Goal: Task Accomplishment & Management: Manage account settings

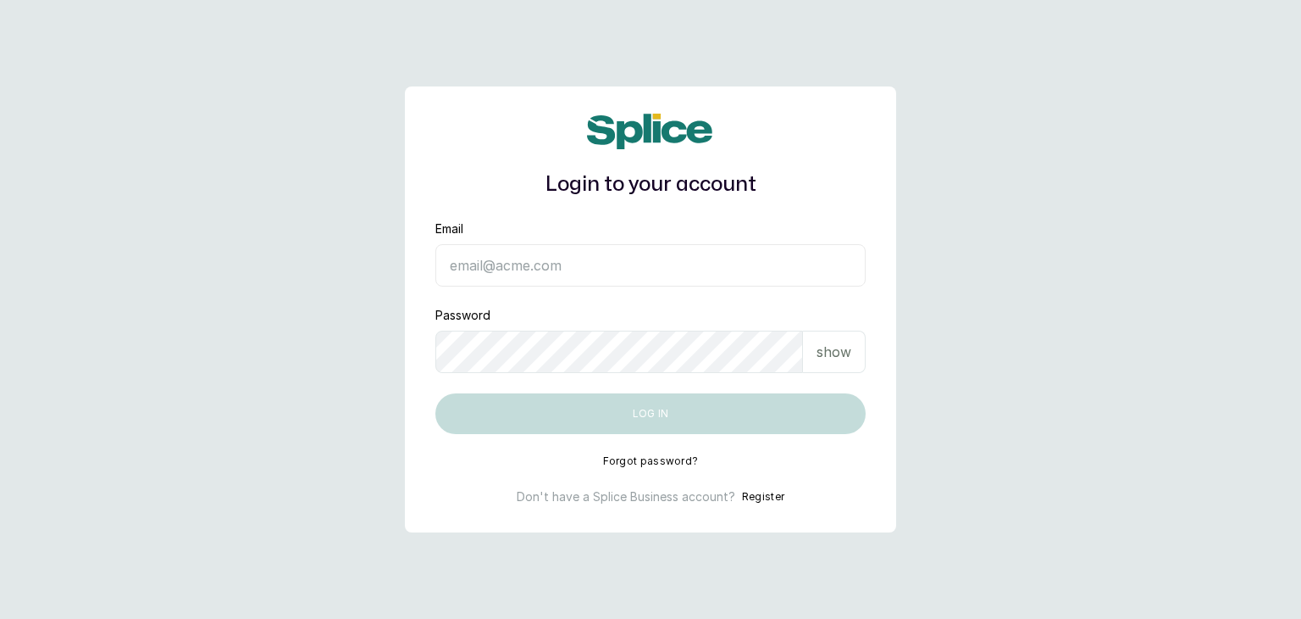
click at [510, 273] on input "Email" at bounding box center [651, 265] width 430 height 42
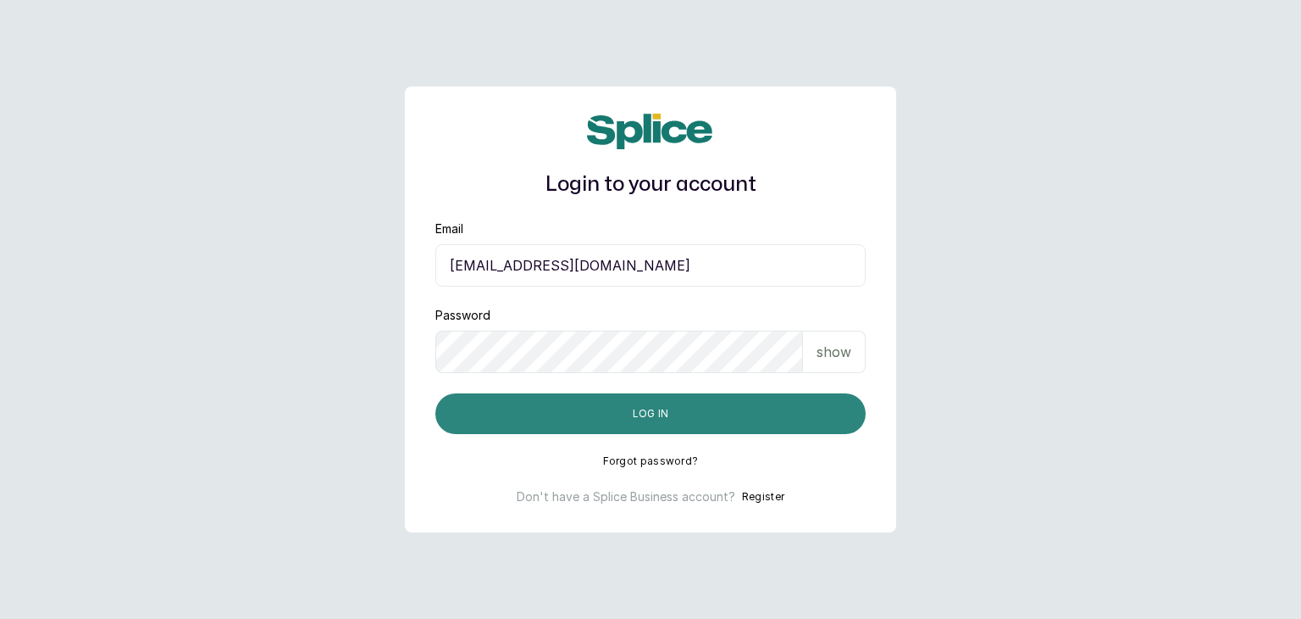
click at [488, 419] on button "Log in" at bounding box center [651, 413] width 430 height 41
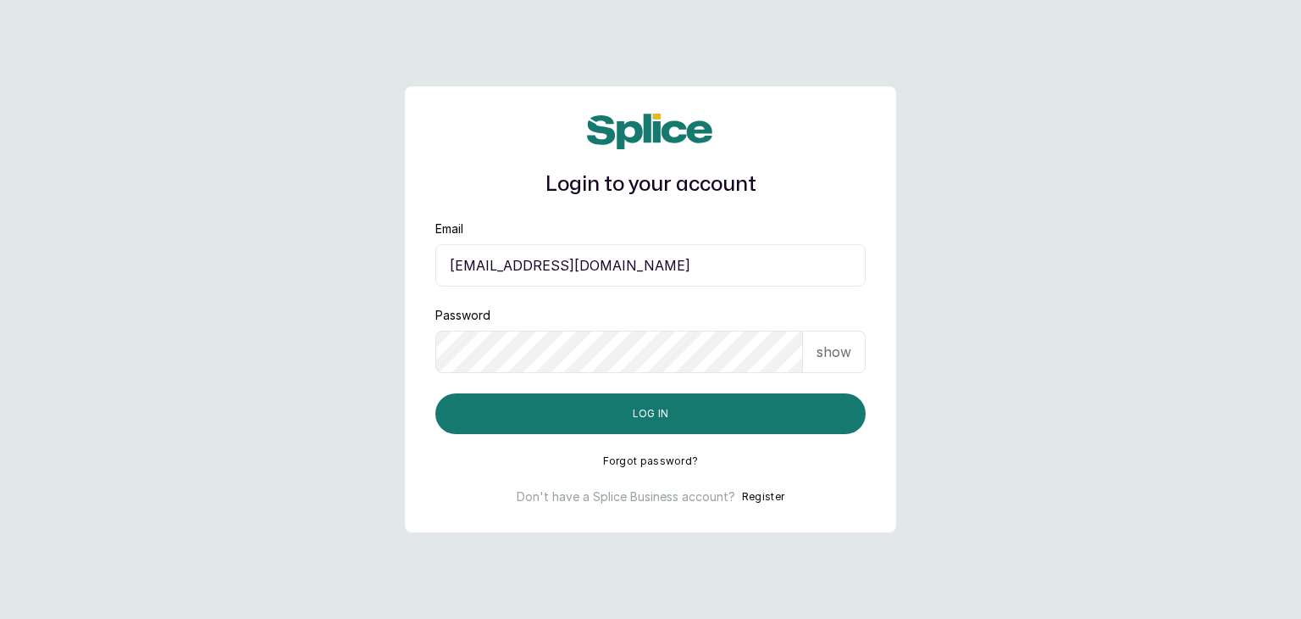
click at [857, 360] on div "show" at bounding box center [834, 351] width 63 height 42
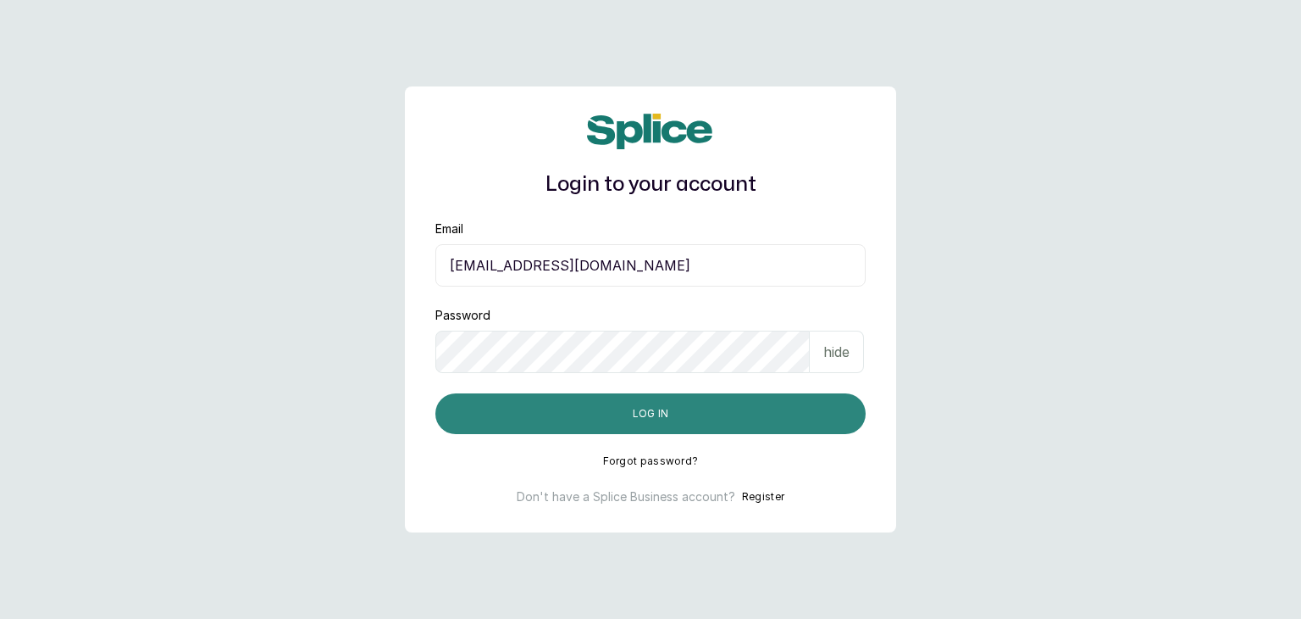
click at [674, 411] on button "Log in" at bounding box center [651, 413] width 430 height 41
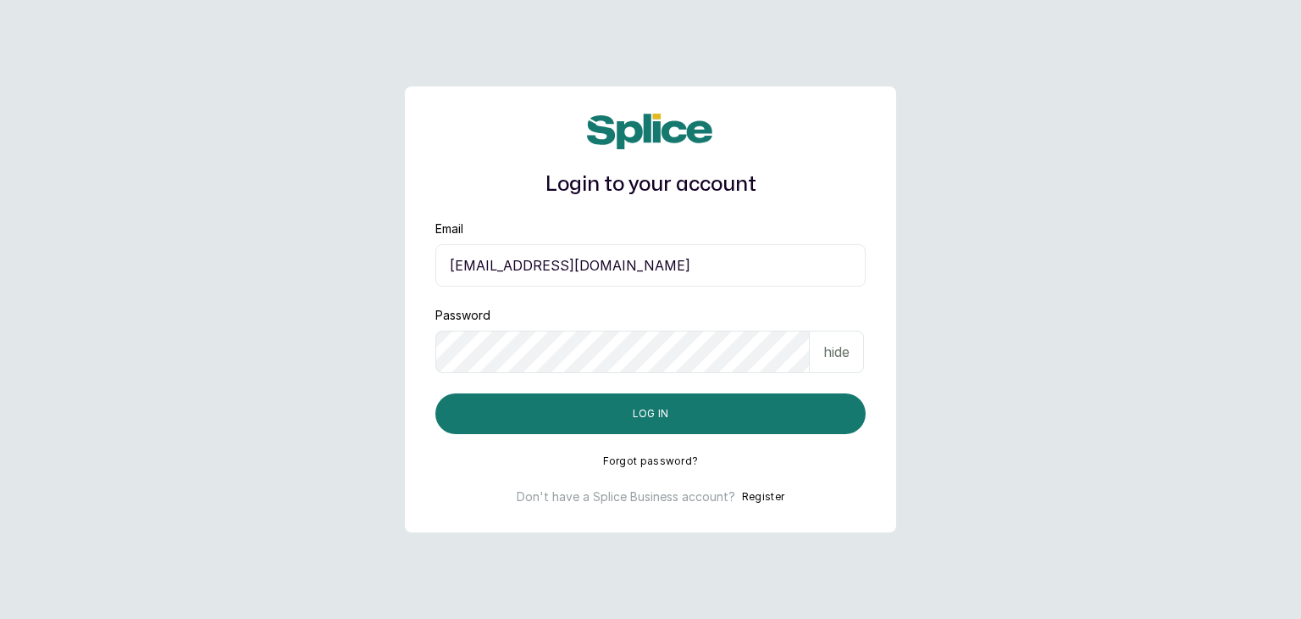
click at [462, 267] on input "[EMAIL_ADDRESS][DOMAIN_NAME]" at bounding box center [651, 265] width 430 height 42
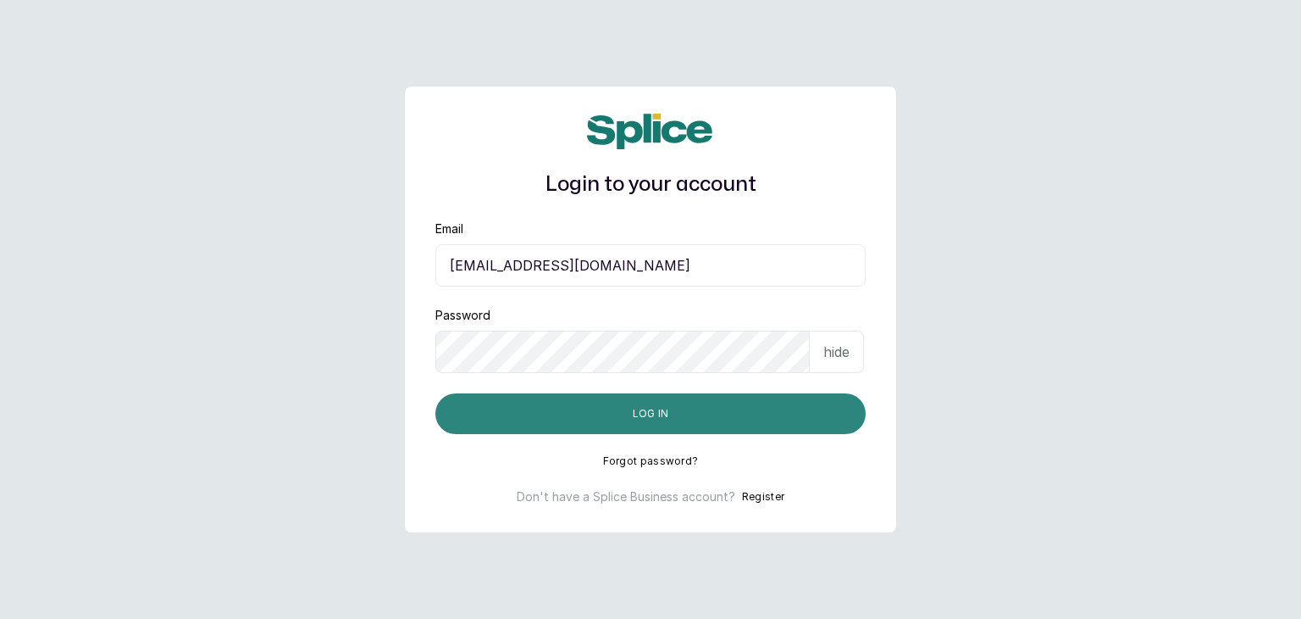
click at [536, 404] on button "Log in" at bounding box center [651, 413] width 430 height 41
click at [493, 404] on button "Log in" at bounding box center [651, 413] width 430 height 41
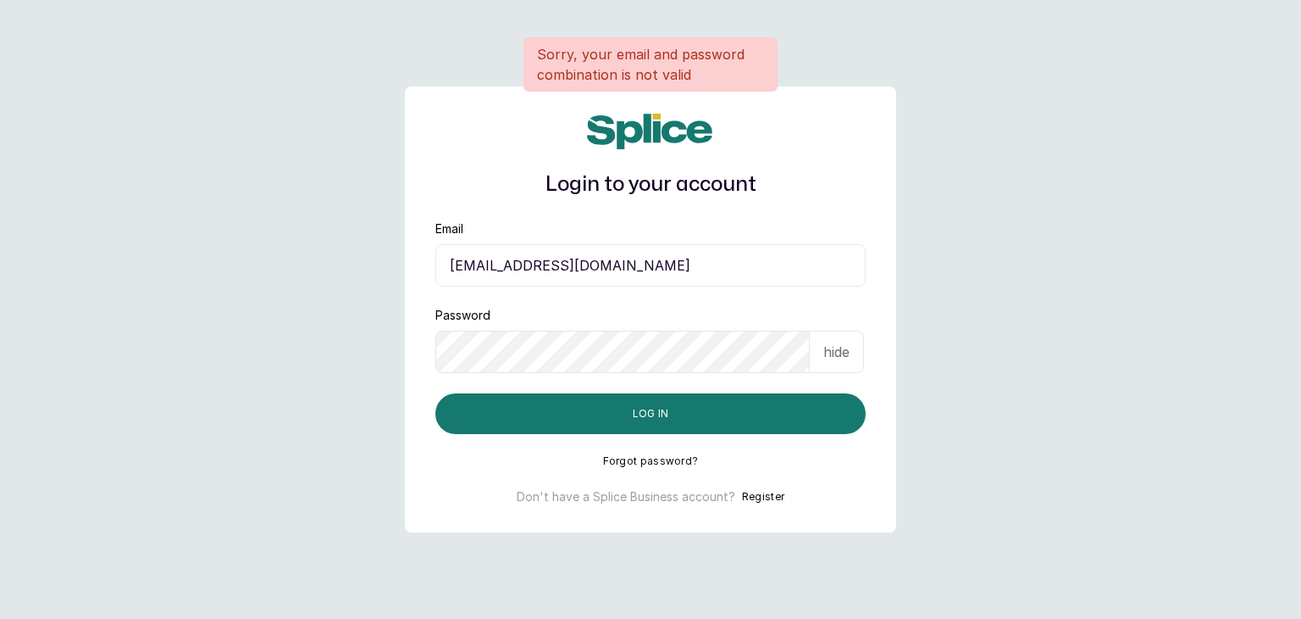
click at [456, 274] on input "[EMAIL_ADDRESS][DOMAIN_NAME]" at bounding box center [651, 265] width 430 height 42
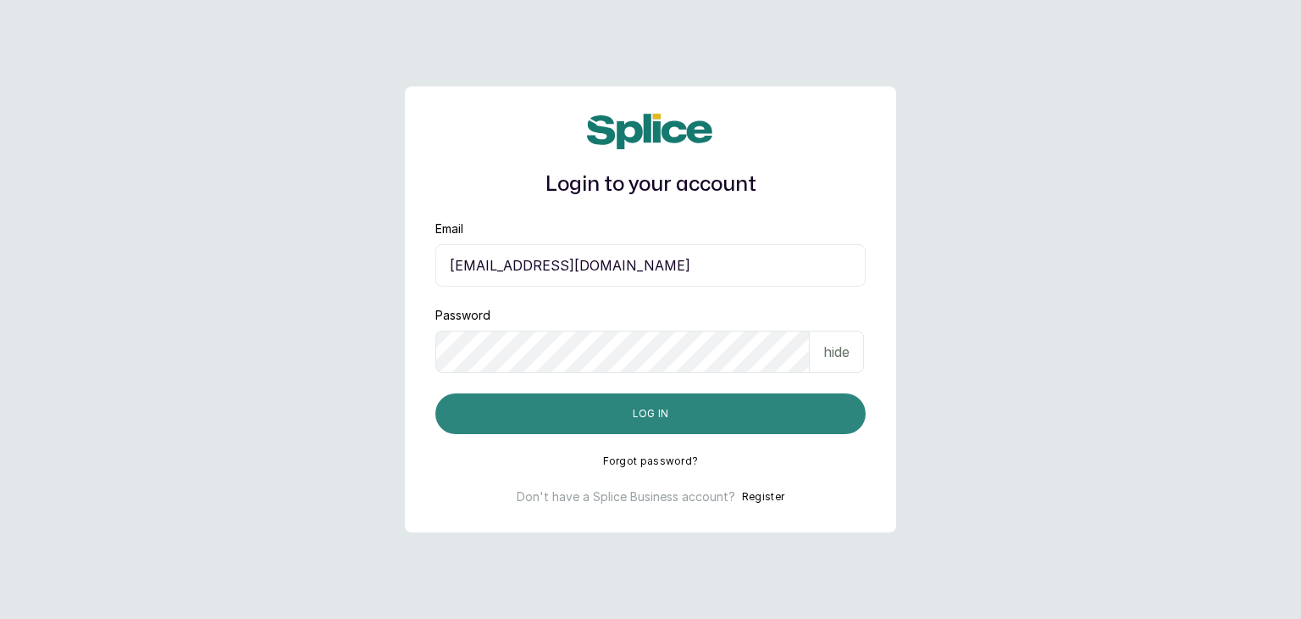
type input "[EMAIL_ADDRESS][DOMAIN_NAME]"
click at [525, 398] on button "Log in" at bounding box center [651, 413] width 430 height 41
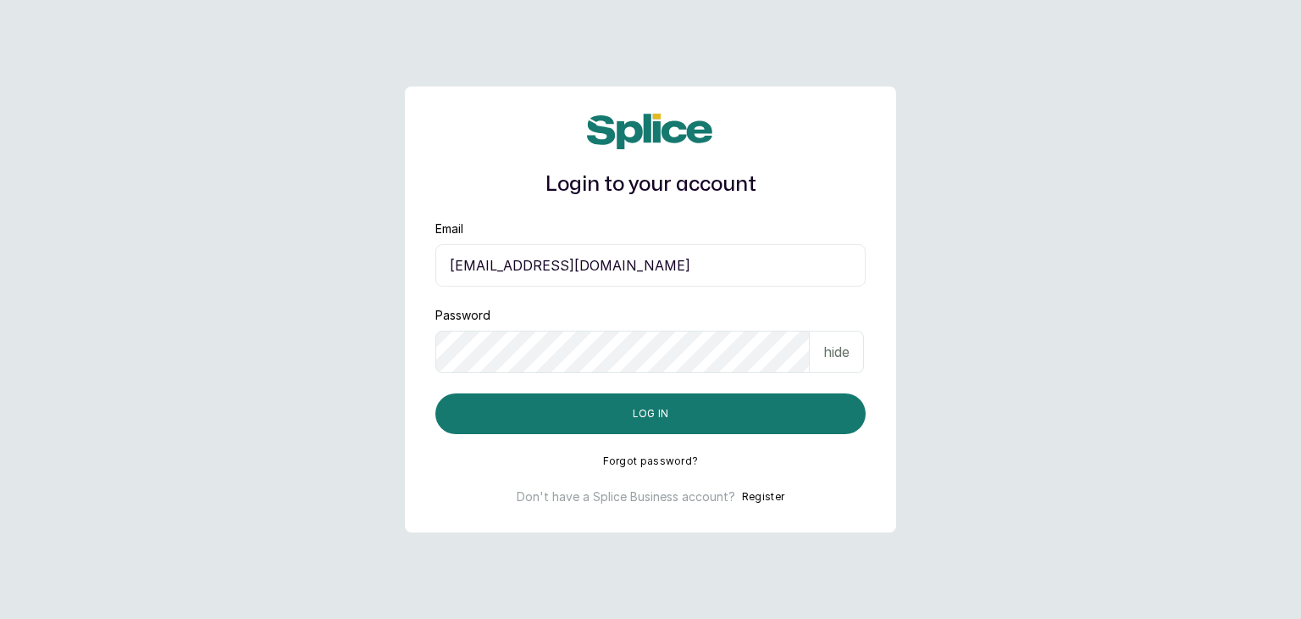
click at [458, 269] on input "[EMAIL_ADDRESS][DOMAIN_NAME]" at bounding box center [651, 265] width 430 height 42
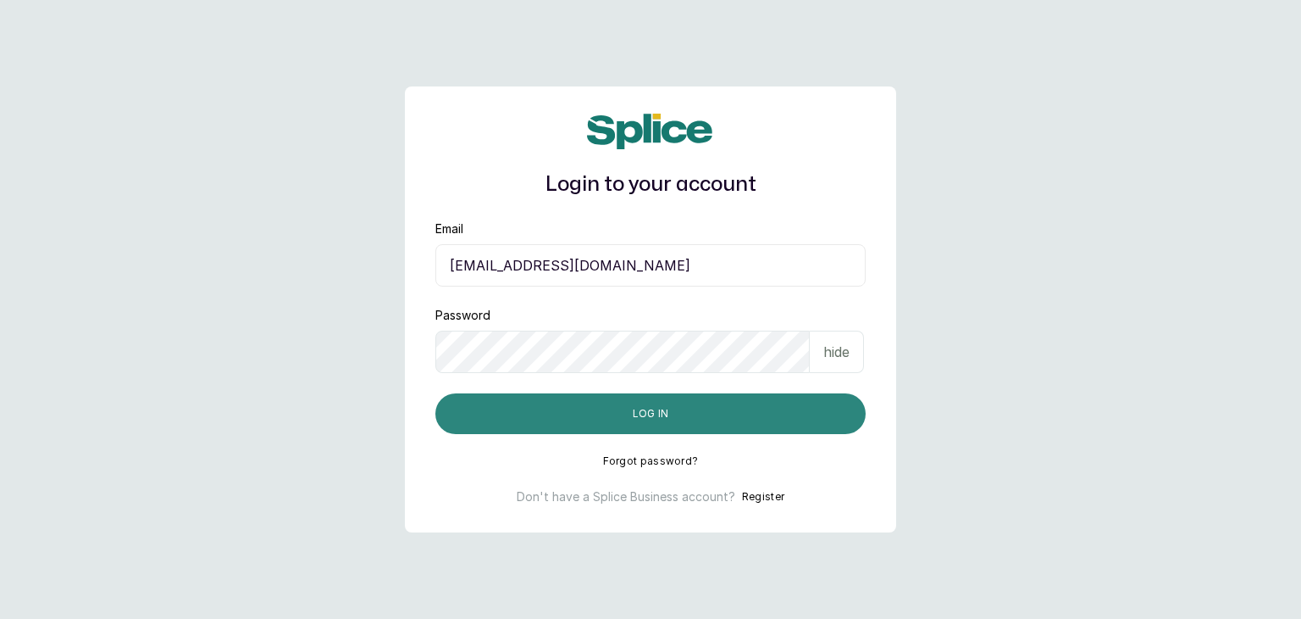
click at [583, 394] on button "Log in" at bounding box center [651, 413] width 430 height 41
click at [508, 405] on button "Log in" at bounding box center [651, 413] width 430 height 41
